Goal: Information Seeking & Learning: Learn about a topic

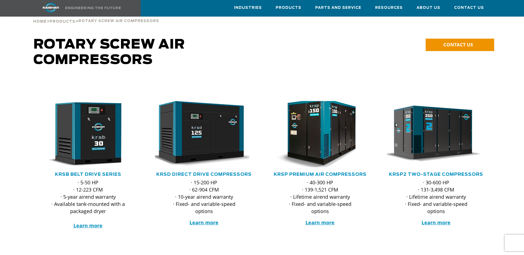
scroll to position [28, 0]
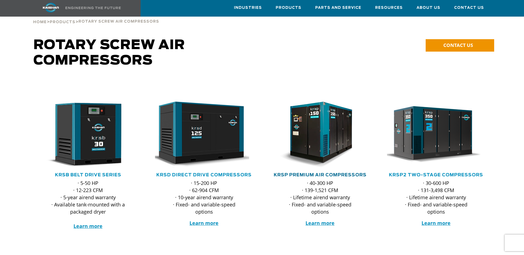
click at [327, 173] on link "KRSP Premium Air Compressors" at bounding box center [320, 175] width 93 height 4
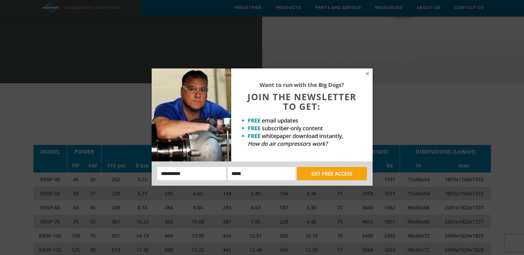
scroll to position [884, 0]
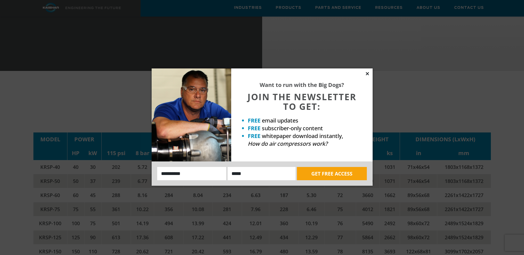
click at [368, 73] on icon at bounding box center [367, 73] width 3 height 3
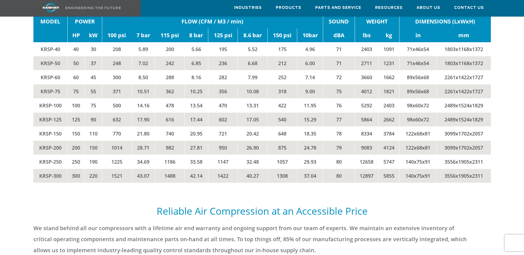
scroll to position [1243, 0]
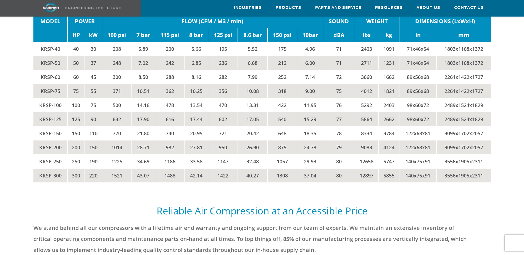
click at [53, 155] on td "KRSP-250" at bounding box center [50, 162] width 34 height 14
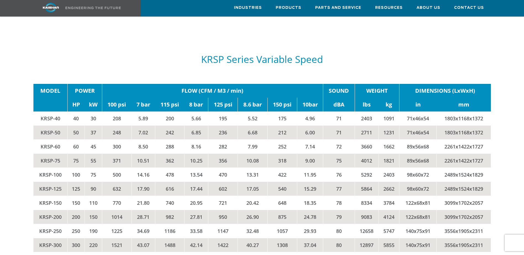
scroll to position [1187, 0]
